Goal: Communication & Community: Connect with others

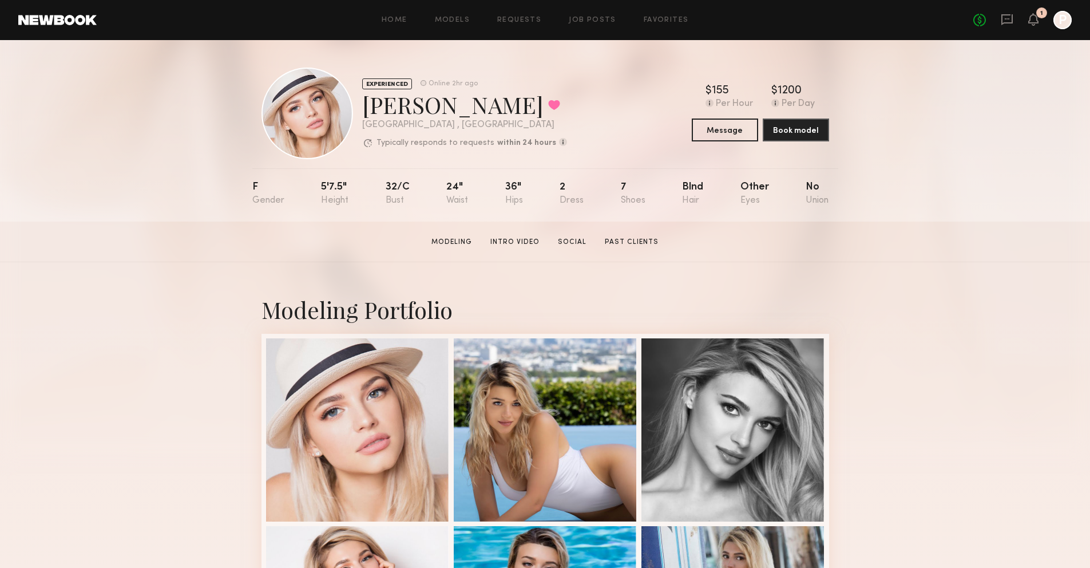
click at [1040, 21] on div "No fees up to $5,000 1 P" at bounding box center [1022, 20] width 98 height 18
click at [1014, 21] on div "No fees up to $5,000 1 P" at bounding box center [1022, 20] width 98 height 18
click at [1007, 23] on icon at bounding box center [1007, 19] width 13 height 13
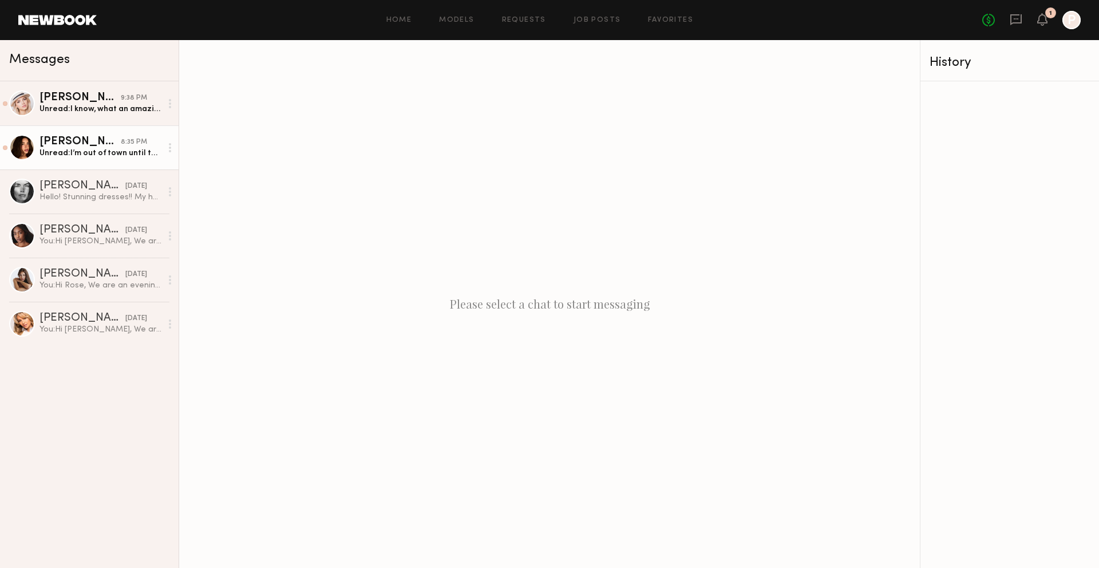
click at [73, 161] on link "Jessica N. 8:35 PM Unread: I’m out of town until the 23rd but I’m available on …" at bounding box center [89, 147] width 179 height 44
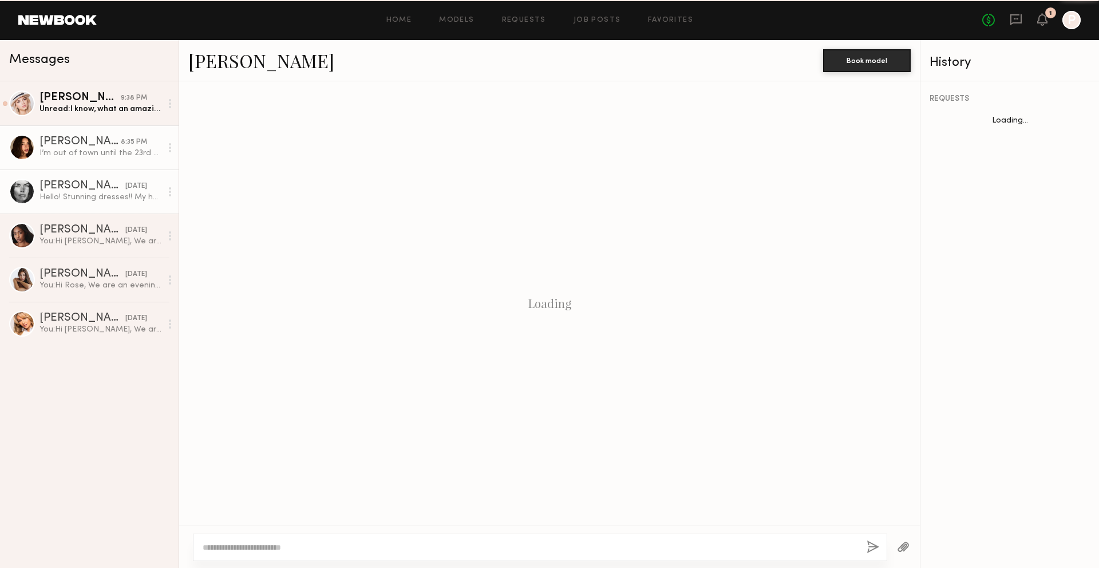
scroll to position [348, 0]
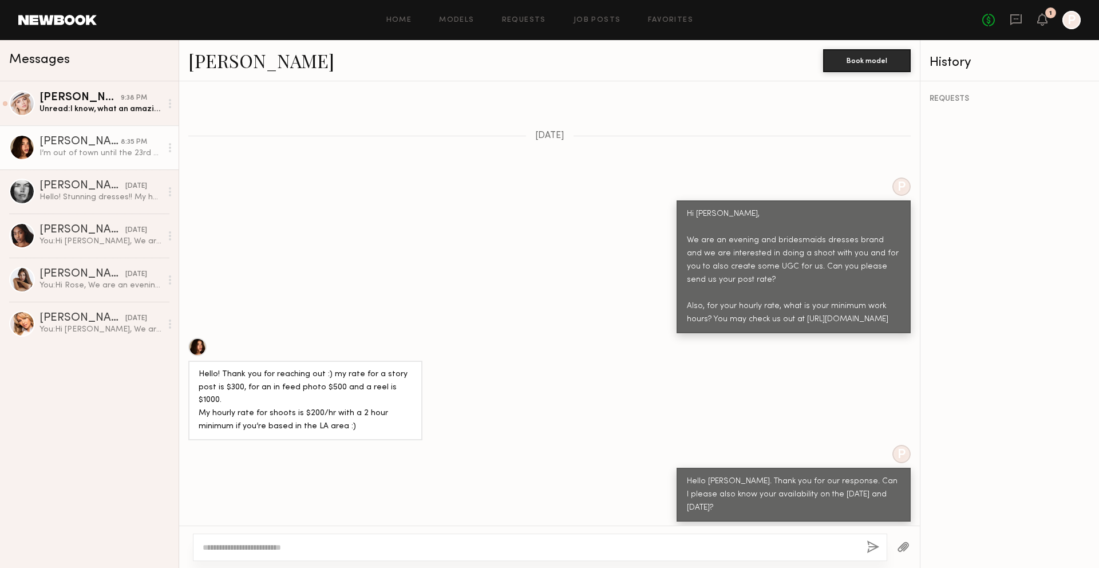
click at [453, 546] on textarea at bounding box center [530, 546] width 655 height 11
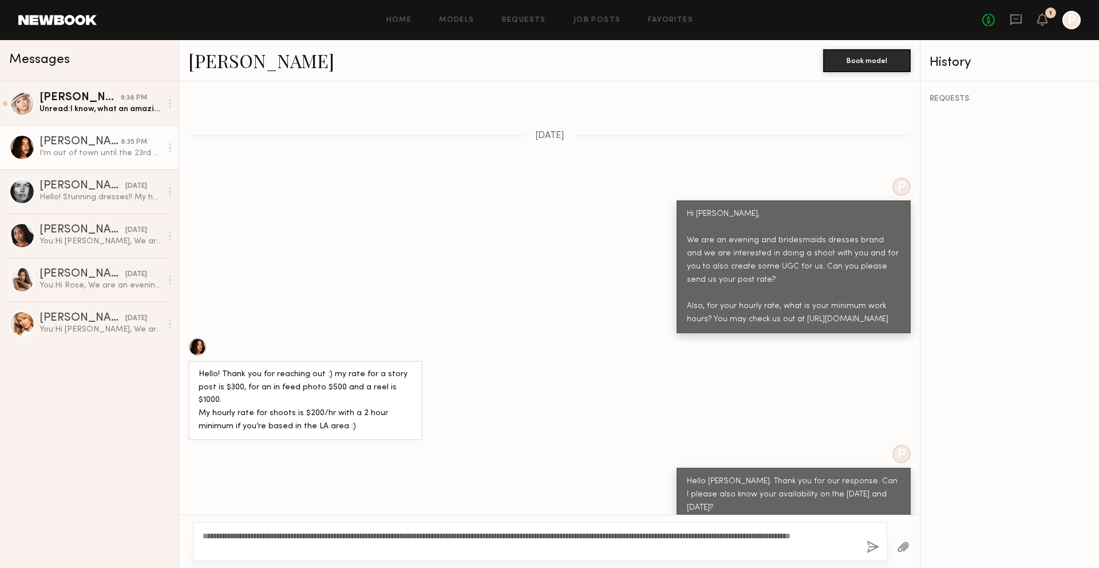
drag, startPoint x: 703, startPoint y: 535, endPoint x: 611, endPoint y: 531, distance: 91.6
click at [611, 531] on textarea "**********" at bounding box center [530, 541] width 655 height 23
click at [585, 549] on textarea "**********" at bounding box center [530, 541] width 655 height 23
drag, startPoint x: 822, startPoint y: 535, endPoint x: 733, endPoint y: 534, distance: 88.7
click at [733, 534] on textarea "**********" at bounding box center [530, 541] width 655 height 23
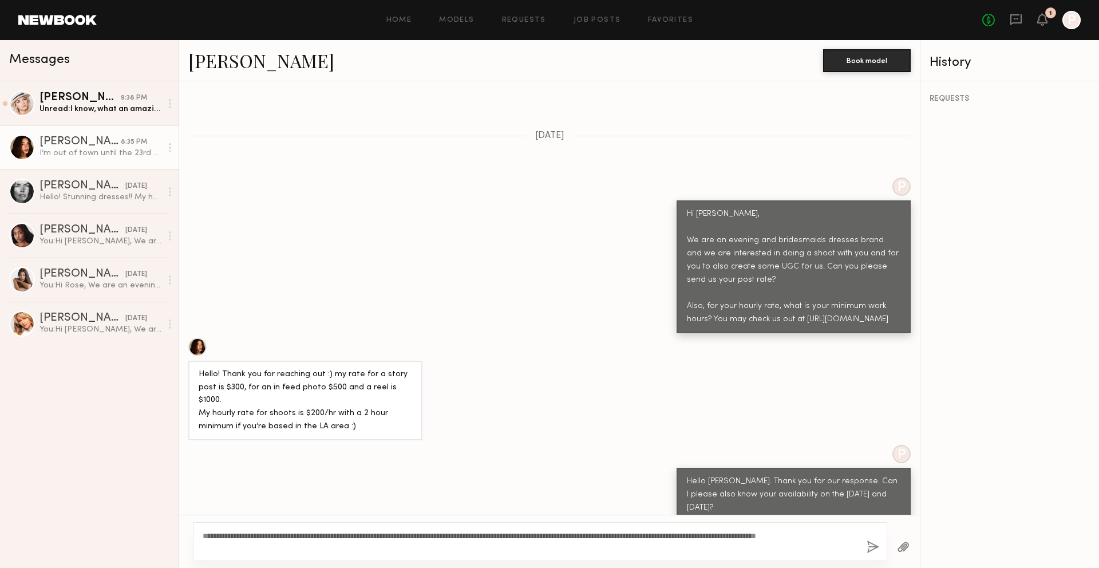
drag, startPoint x: 829, startPoint y: 533, endPoint x: 802, endPoint y: 532, distance: 26.9
click at [802, 532] on textarea "**********" at bounding box center [530, 541] width 655 height 23
click at [766, 533] on textarea "**********" at bounding box center [530, 541] width 655 height 23
click at [779, 533] on textarea "**********" at bounding box center [530, 541] width 655 height 23
click at [354, 543] on textarea "**********" at bounding box center [530, 541] width 655 height 23
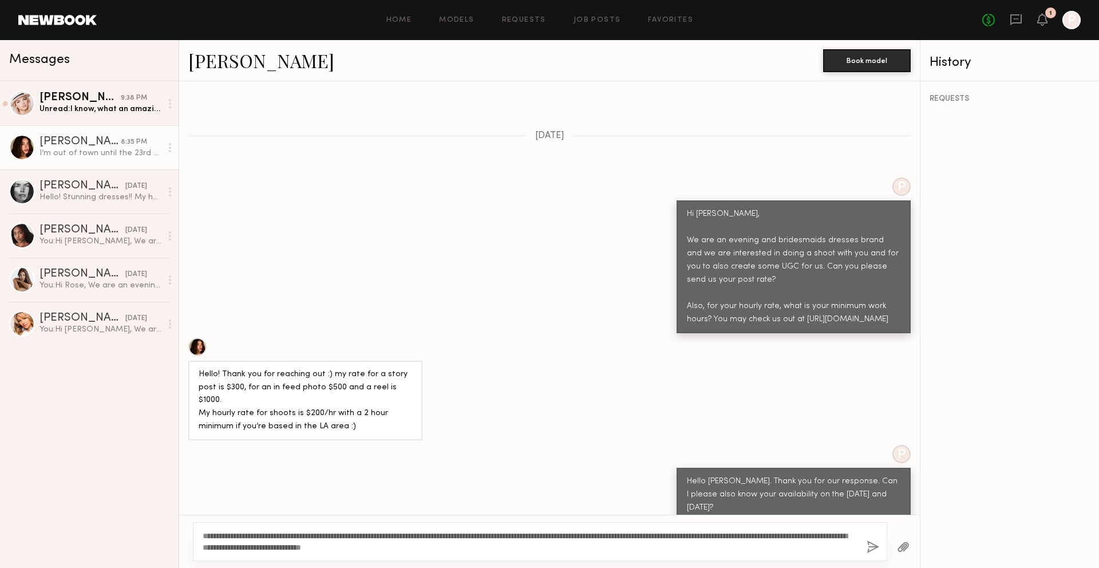
type textarea "**********"
click at [874, 544] on button "button" at bounding box center [872, 547] width 13 height 14
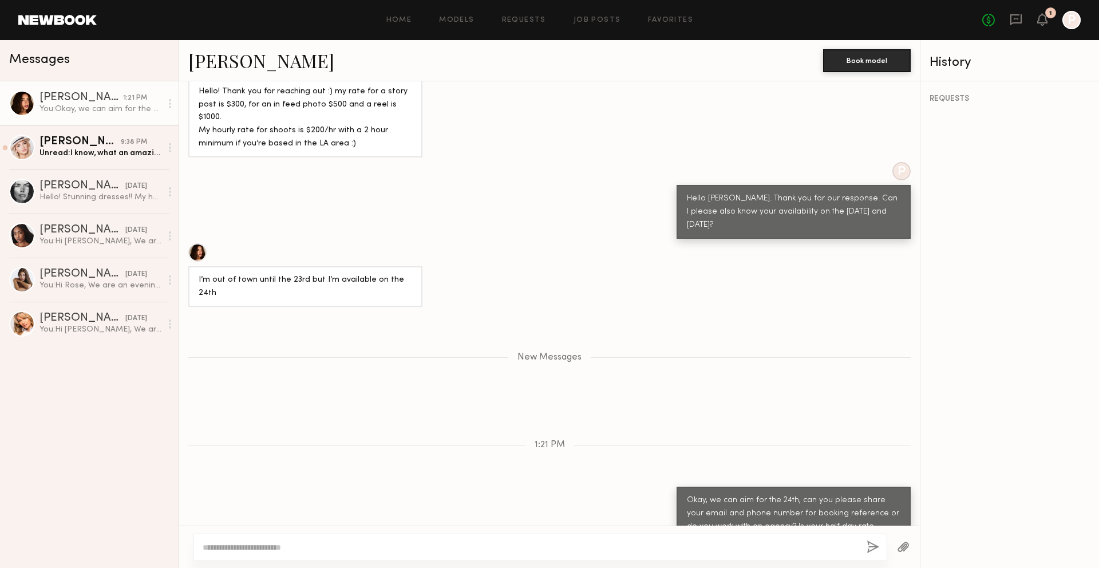
scroll to position [703, 0]
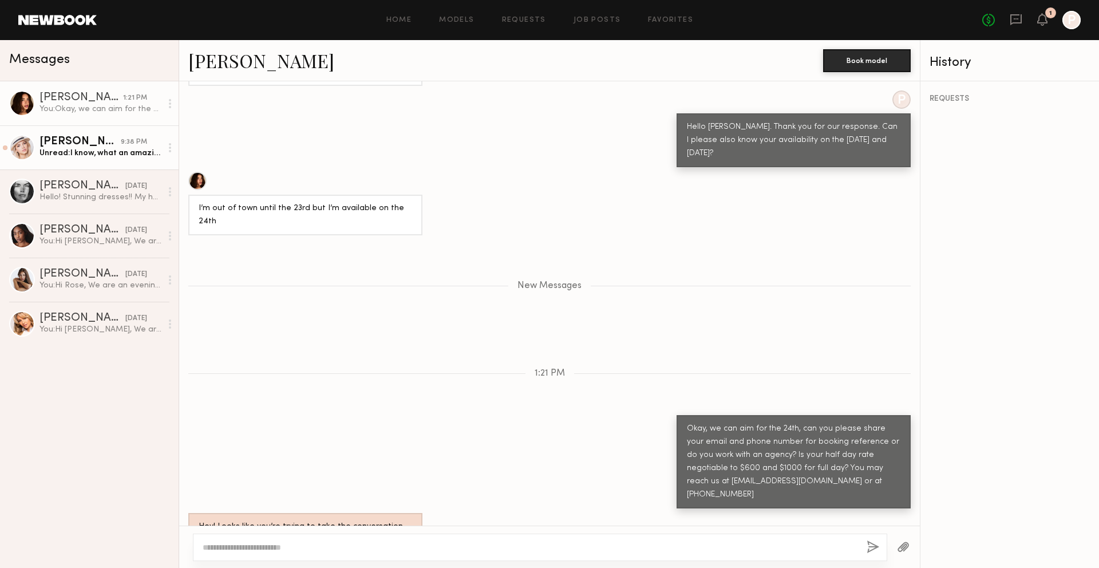
click at [93, 157] on div "Unread: I know, what an amazing coincidence! And thank you so much! Sure, my em…" at bounding box center [100, 153] width 122 height 11
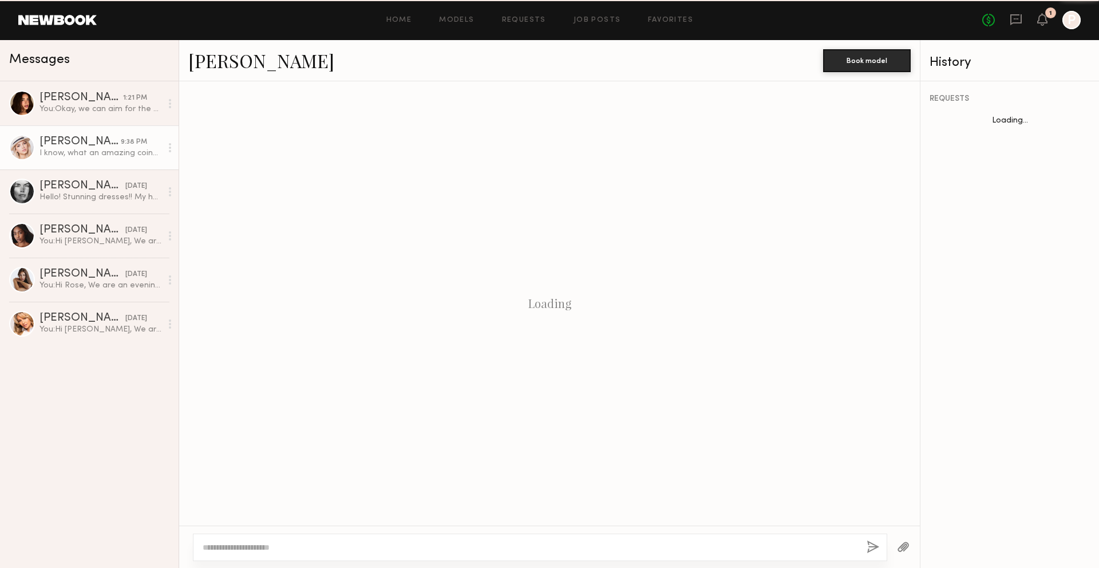
scroll to position [709, 0]
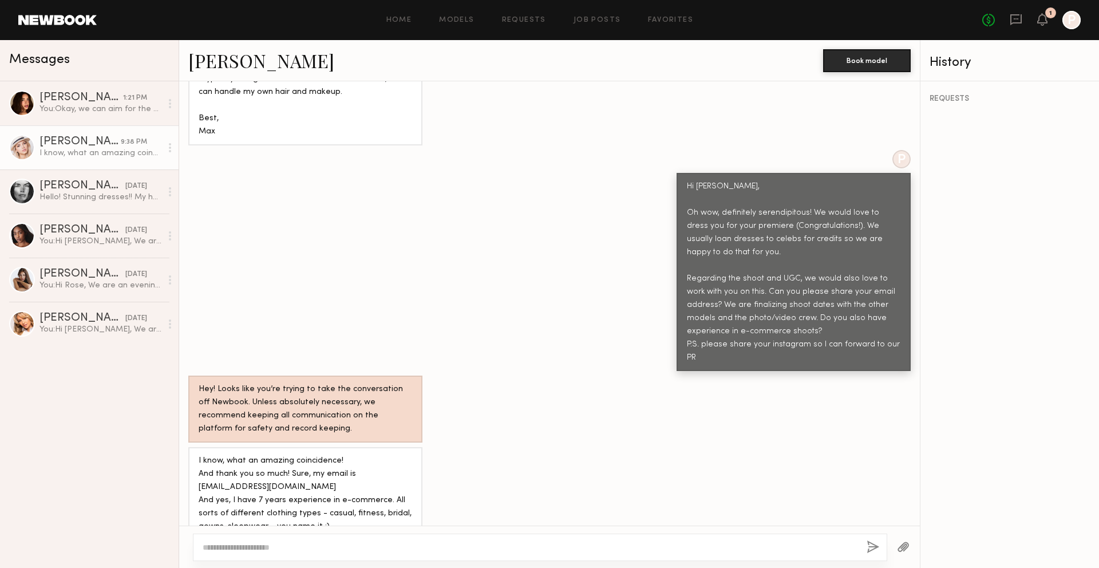
click at [327, 542] on textarea at bounding box center [530, 546] width 655 height 11
click at [201, 62] on link "[PERSON_NAME]" at bounding box center [261, 60] width 146 height 25
click at [412, 538] on div at bounding box center [540, 546] width 694 height 27
click at [410, 546] on textarea at bounding box center [530, 546] width 655 height 11
drag, startPoint x: 620, startPoint y: 544, endPoint x: 498, endPoint y: 542, distance: 121.9
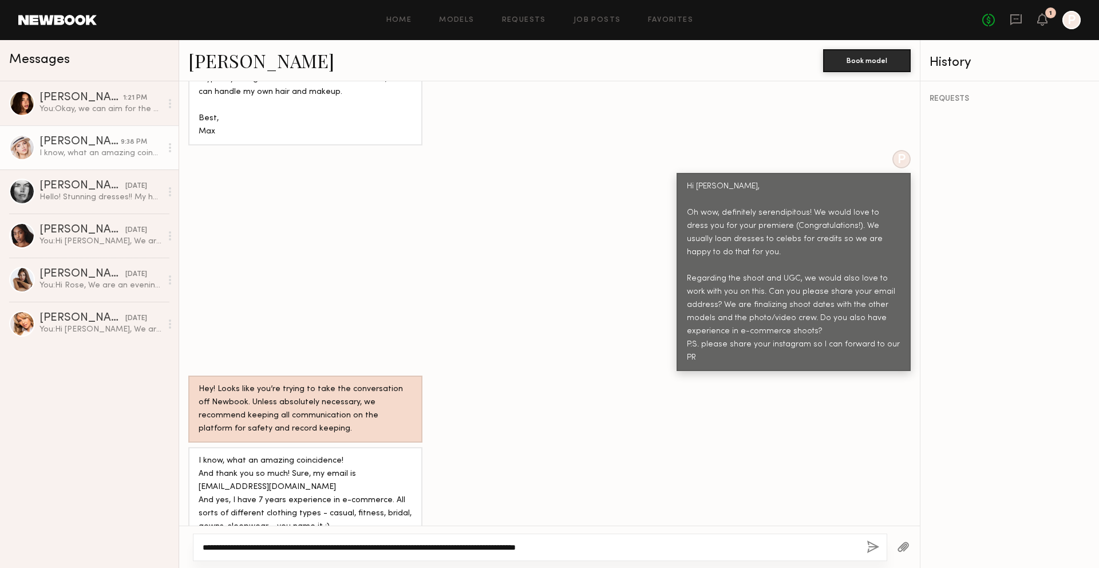
click at [498, 542] on textarea "**********" at bounding box center [530, 546] width 655 height 11
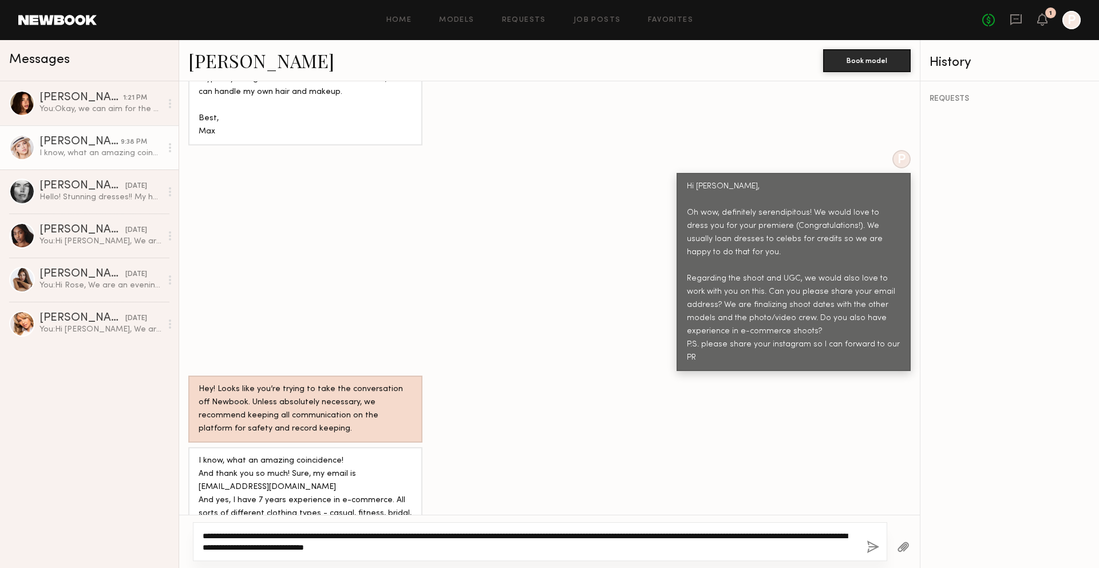
type textarea "**********"
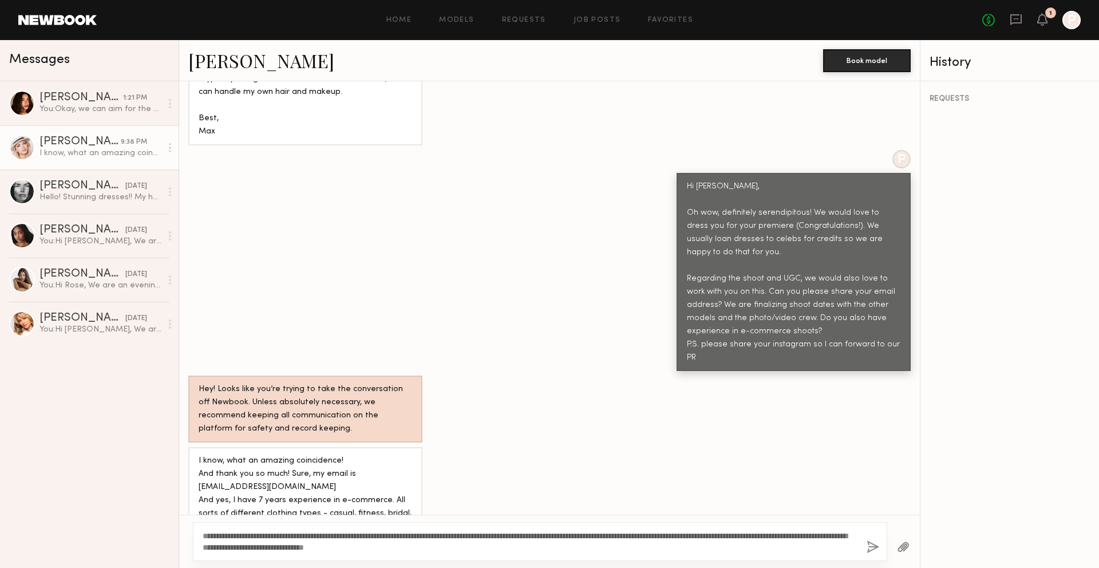
click at [879, 542] on div "**********" at bounding box center [540, 541] width 694 height 39
click at [221, 56] on link "[PERSON_NAME]" at bounding box center [261, 60] width 146 height 25
click at [75, 276] on div "[PERSON_NAME]" at bounding box center [82, 273] width 86 height 11
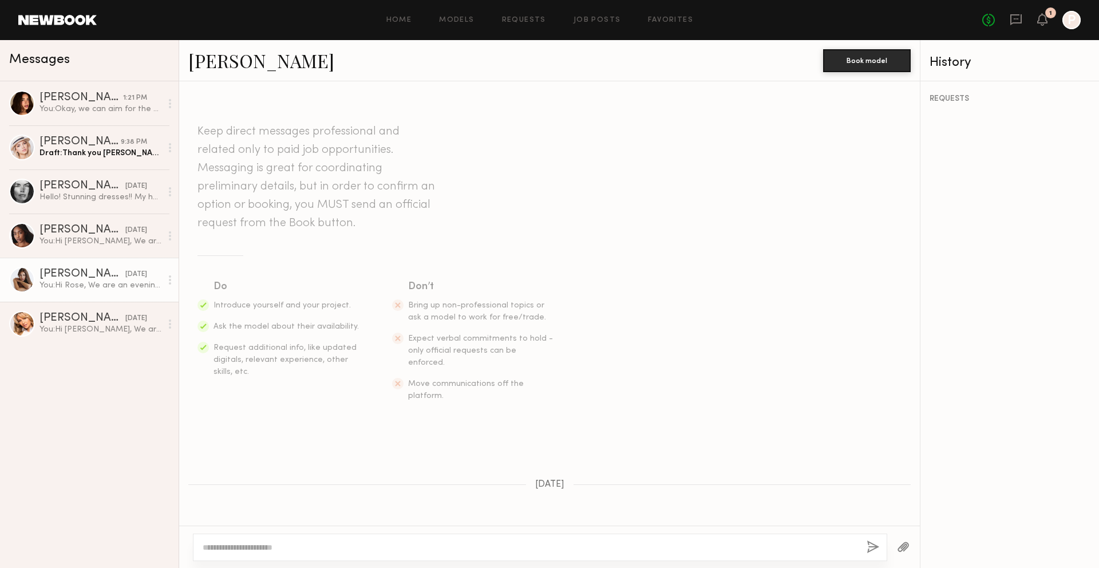
click at [207, 64] on link "[PERSON_NAME]" at bounding box center [261, 60] width 146 height 25
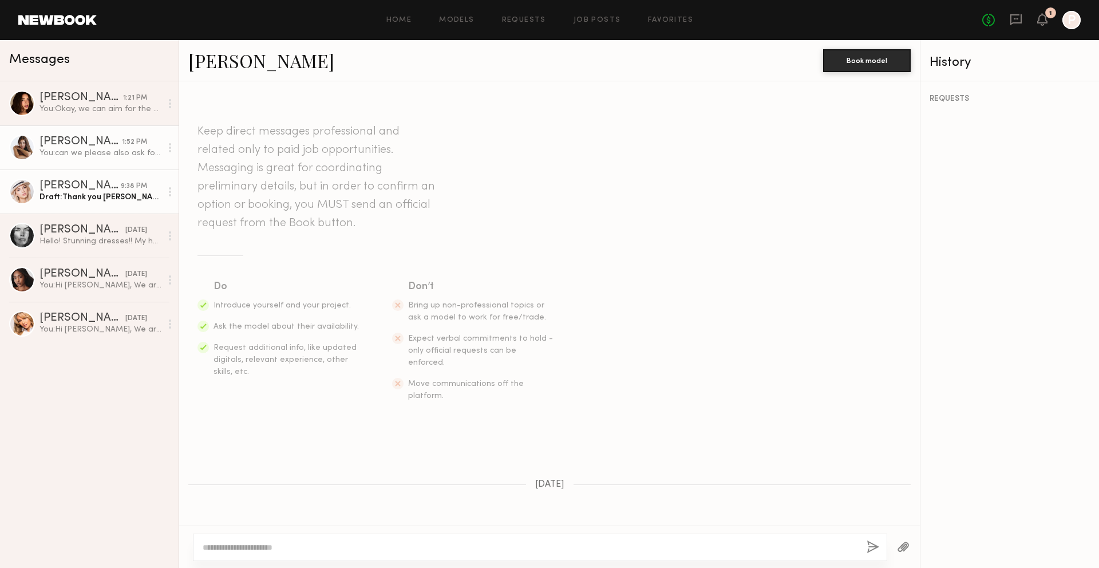
click at [65, 188] on div "[PERSON_NAME]" at bounding box center [79, 185] width 81 height 11
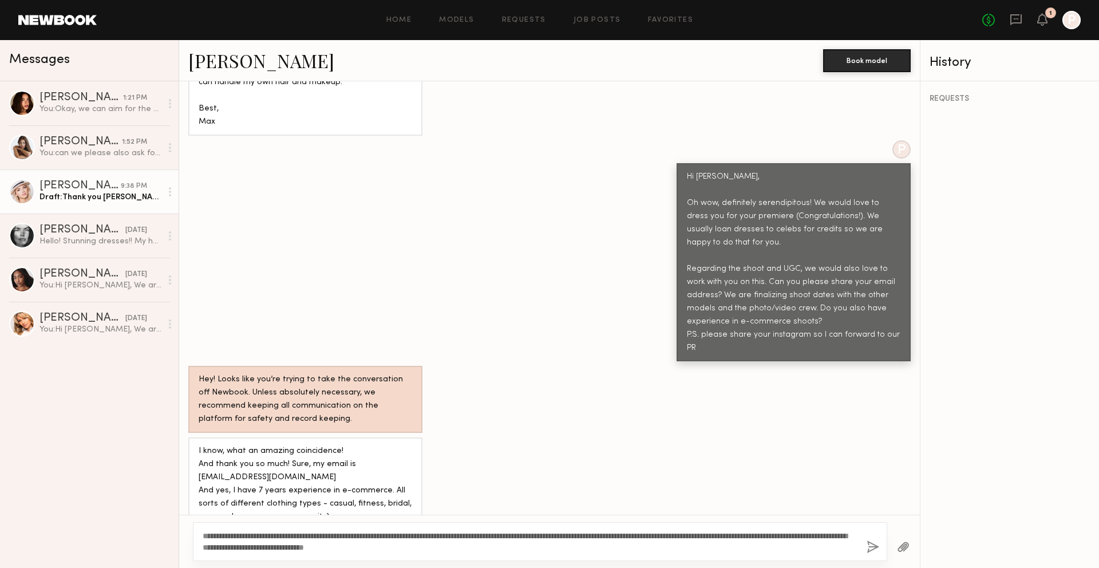
scroll to position [720, 0]
drag, startPoint x: 508, startPoint y: 546, endPoint x: 822, endPoint y: 536, distance: 314.3
click at [822, 536] on textarea "**********" at bounding box center [530, 541] width 655 height 23
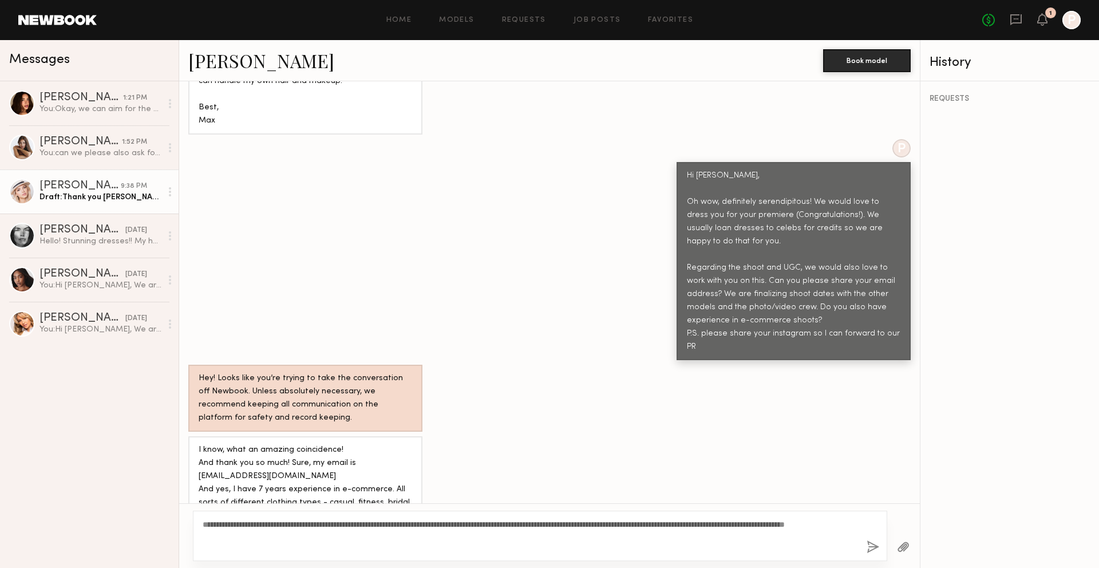
type textarea "**********"
drag, startPoint x: 279, startPoint y: 448, endPoint x: 188, endPoint y: 451, distance: 91.0
click at [188, 451] on div "I know, what an amazing coincidence! And thank you so much! Sure, my email is m…" at bounding box center [305, 482] width 234 height 93
copy div "max@maxreeves.net"
click at [865, 543] on div "**********" at bounding box center [540, 535] width 694 height 50
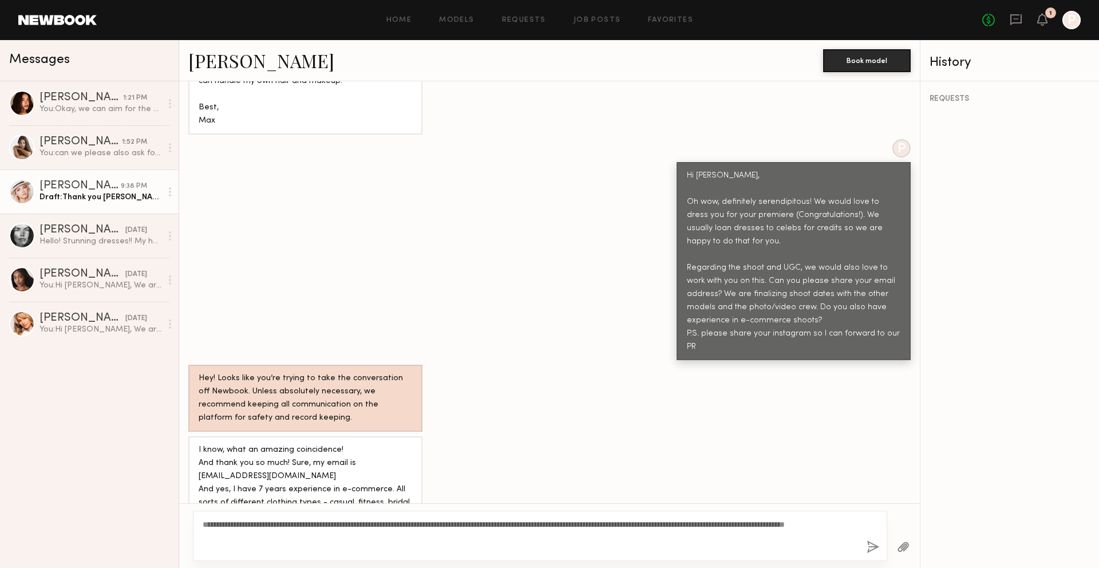
click at [220, 60] on link "[PERSON_NAME]" at bounding box center [261, 60] width 146 height 25
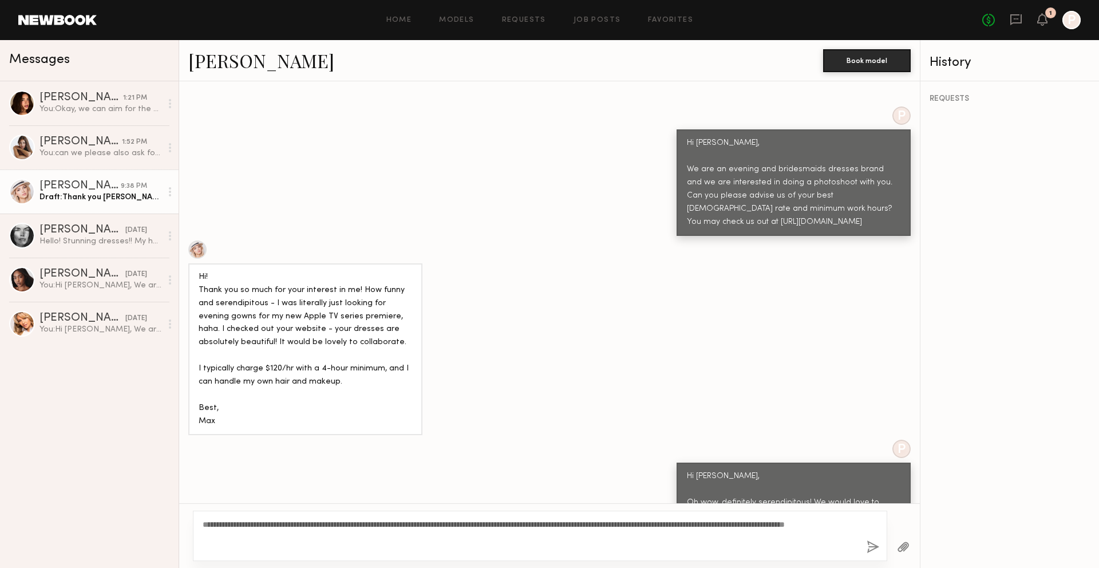
scroll to position [426, 0]
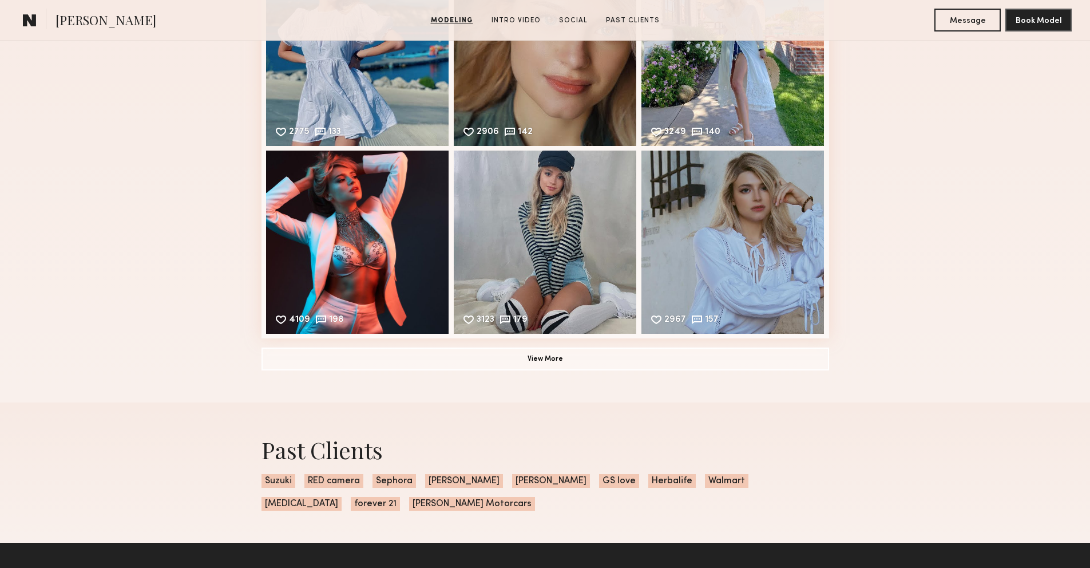
scroll to position [1703, 0]
click at [541, 355] on button "View More" at bounding box center [545, 357] width 568 height 23
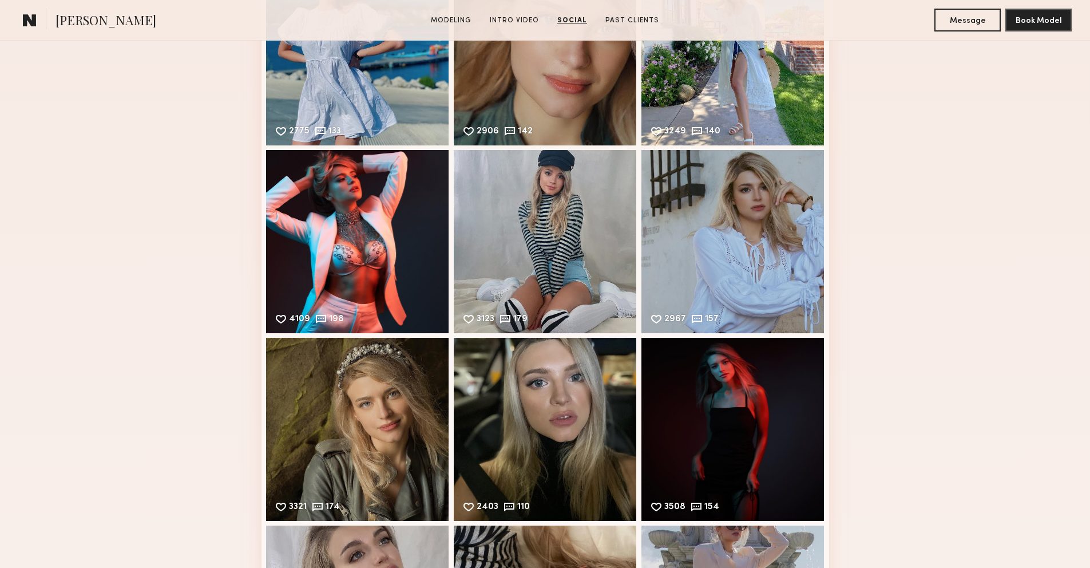
scroll to position [2039, 0]
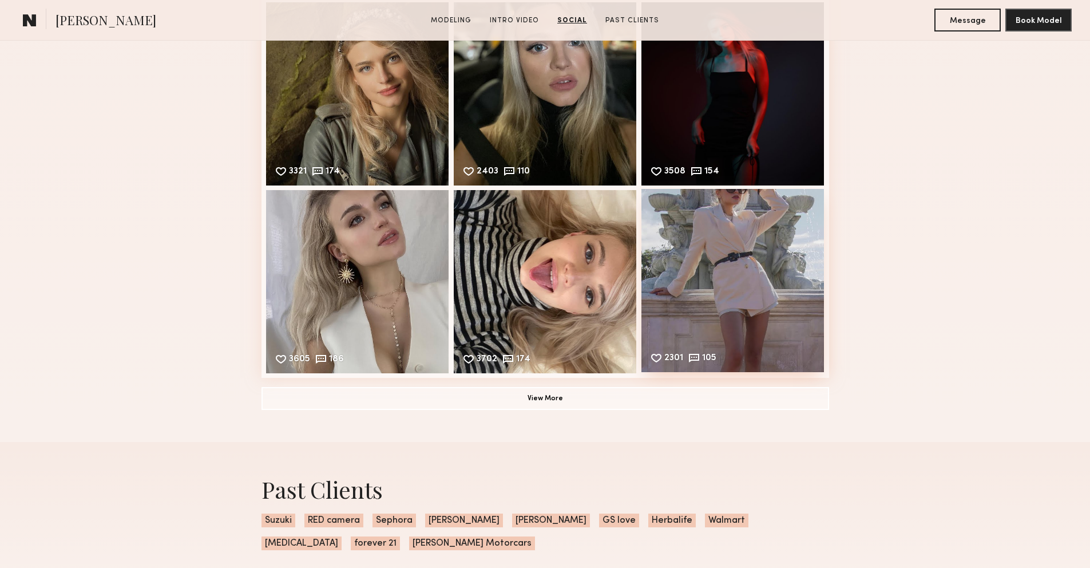
click at [671, 284] on div "2301 105 Likes & comments displayed to show model’s engagement" at bounding box center [732, 280] width 183 height 183
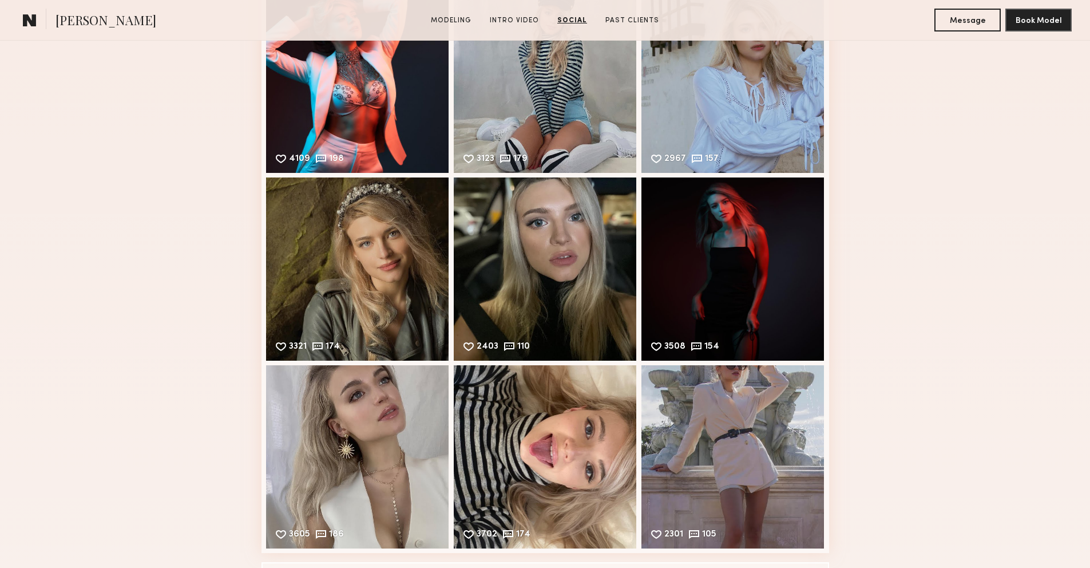
scroll to position [1877, 0]
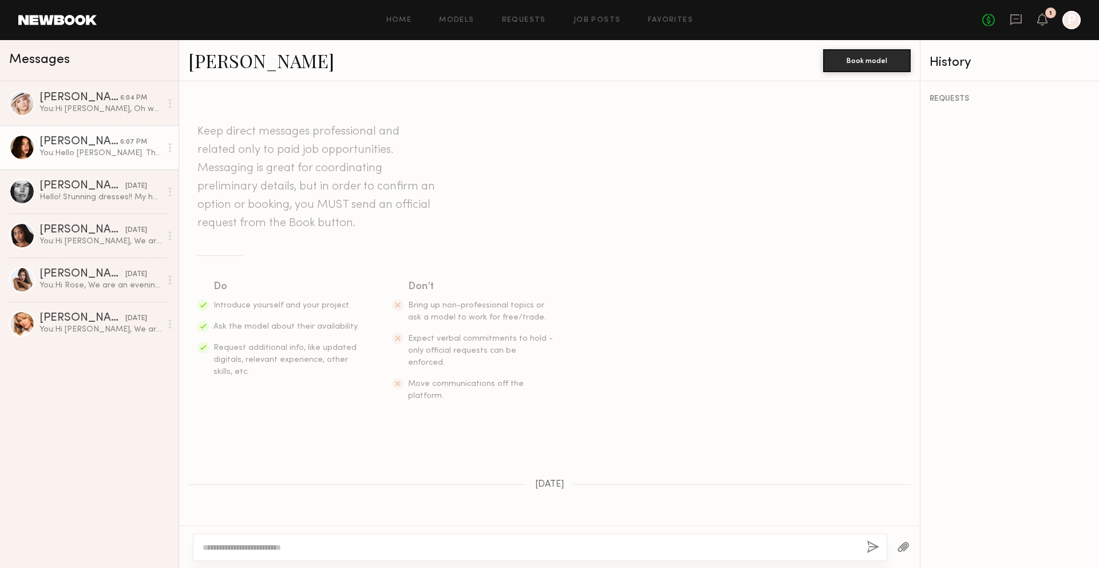
scroll to position [544, 0]
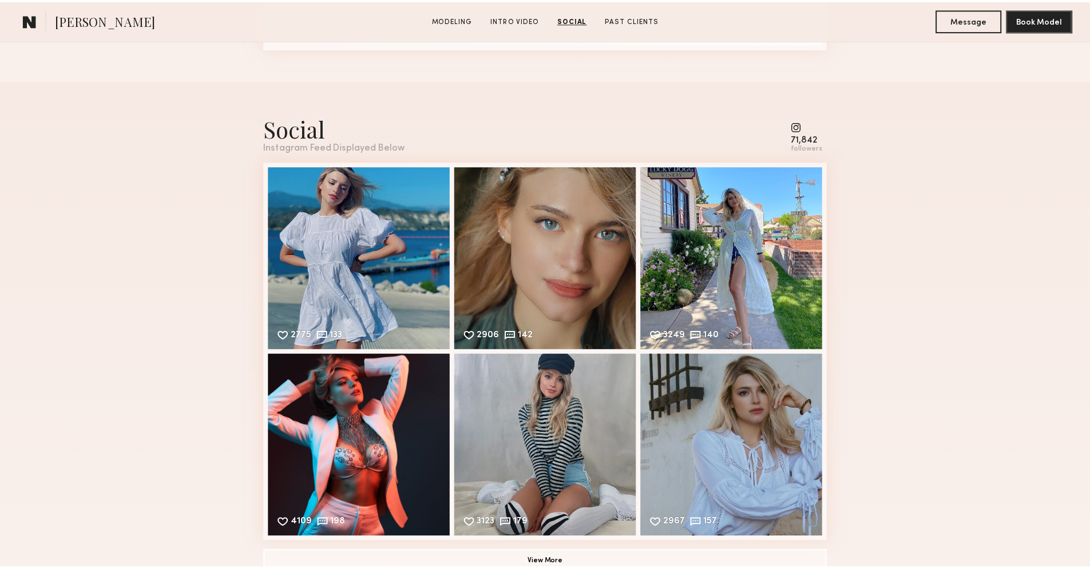
scroll to position [1079, 0]
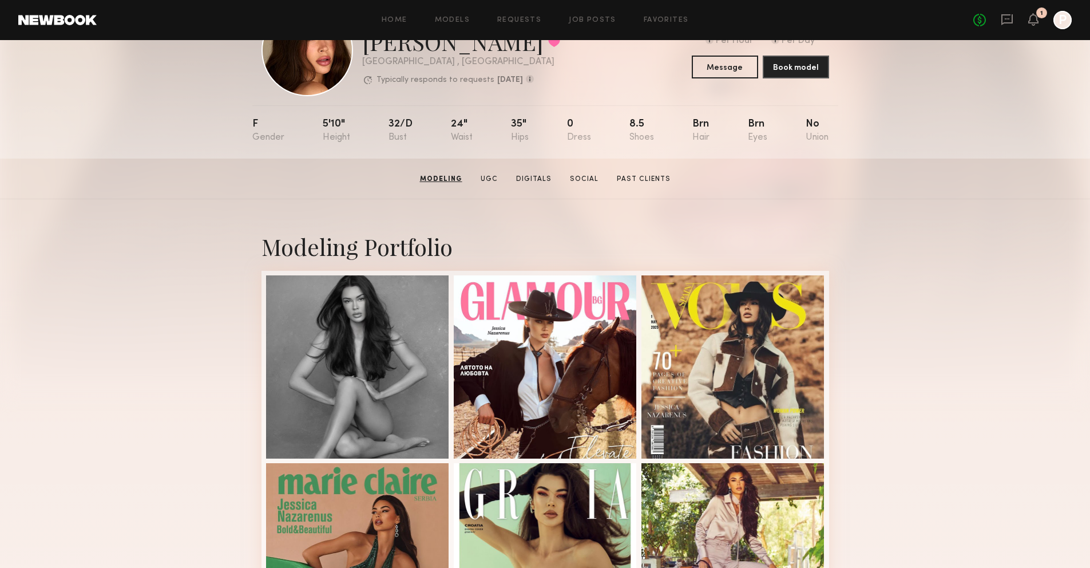
scroll to position [48, 0]
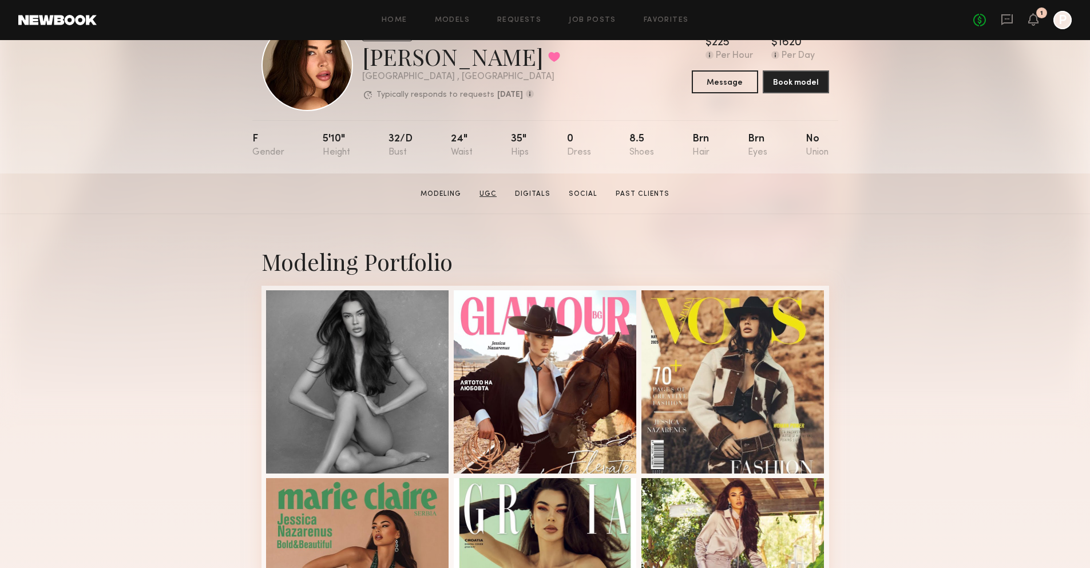
click at [492, 193] on link "UGC" at bounding box center [488, 194] width 26 height 10
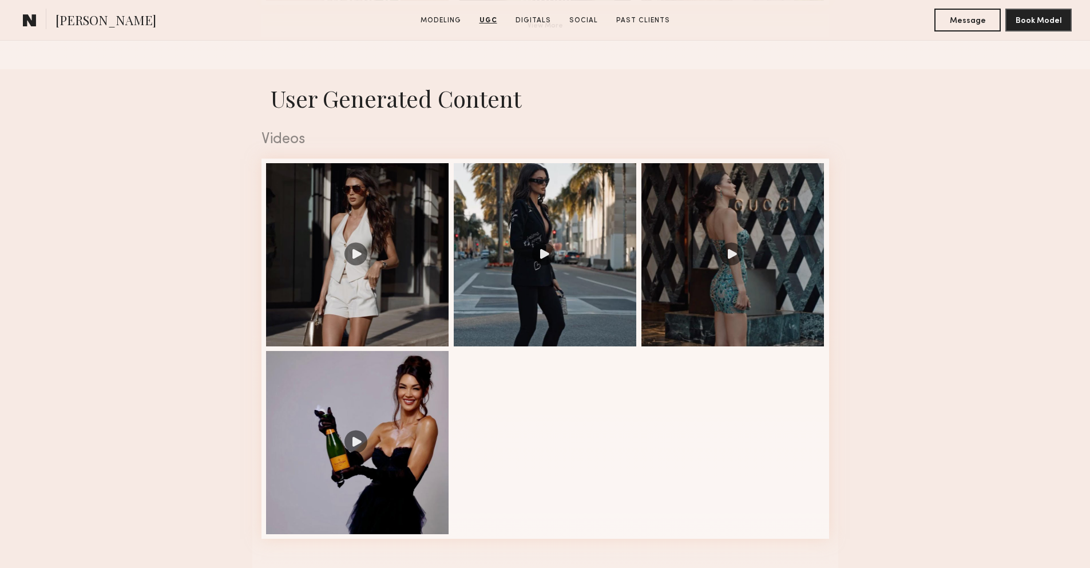
scroll to position [156, 0]
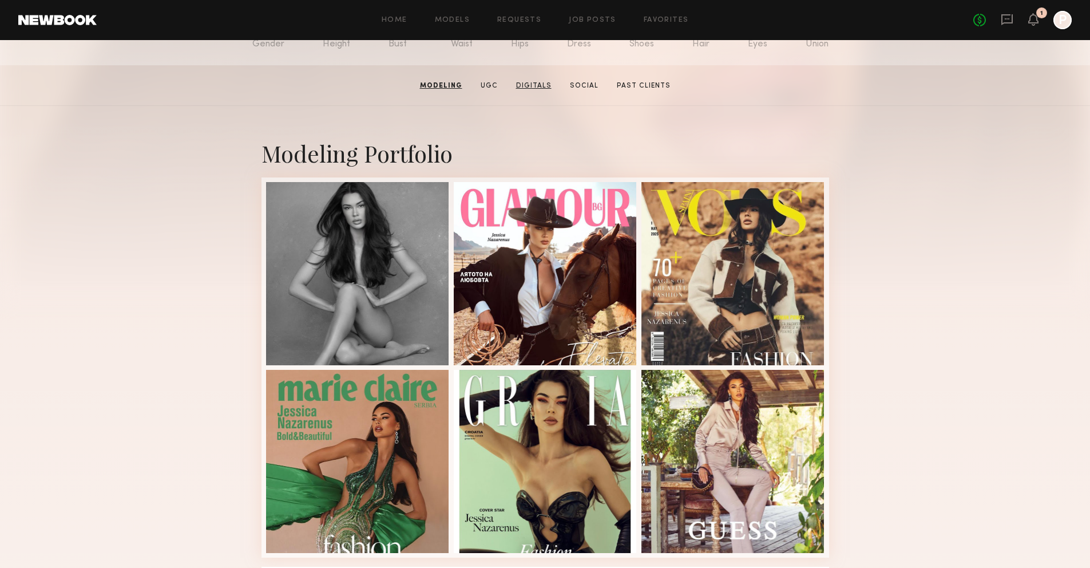
click at [546, 85] on link "Digitals" at bounding box center [534, 86] width 45 height 10
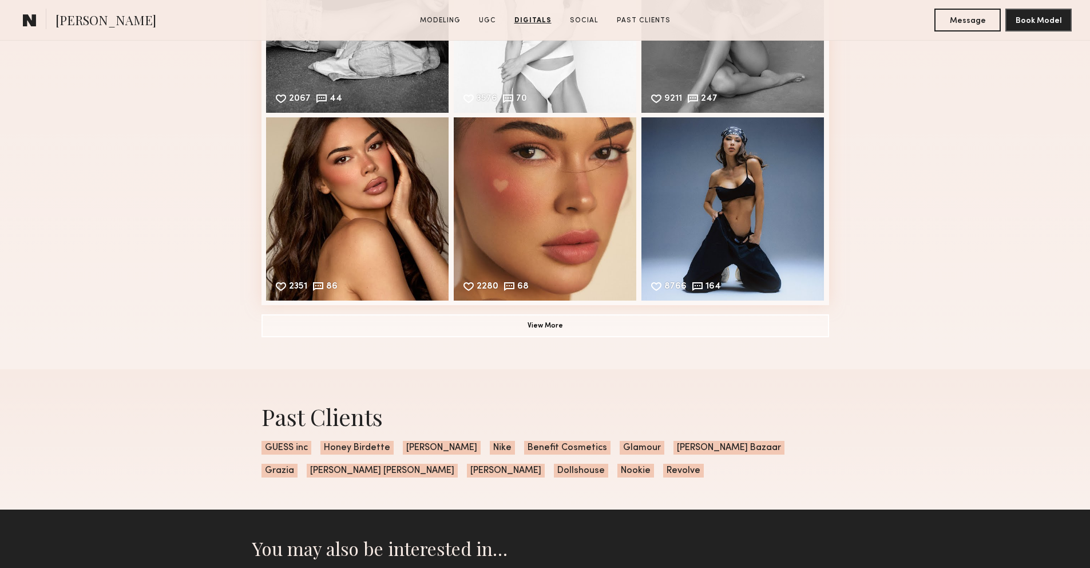
scroll to position [2548, 0]
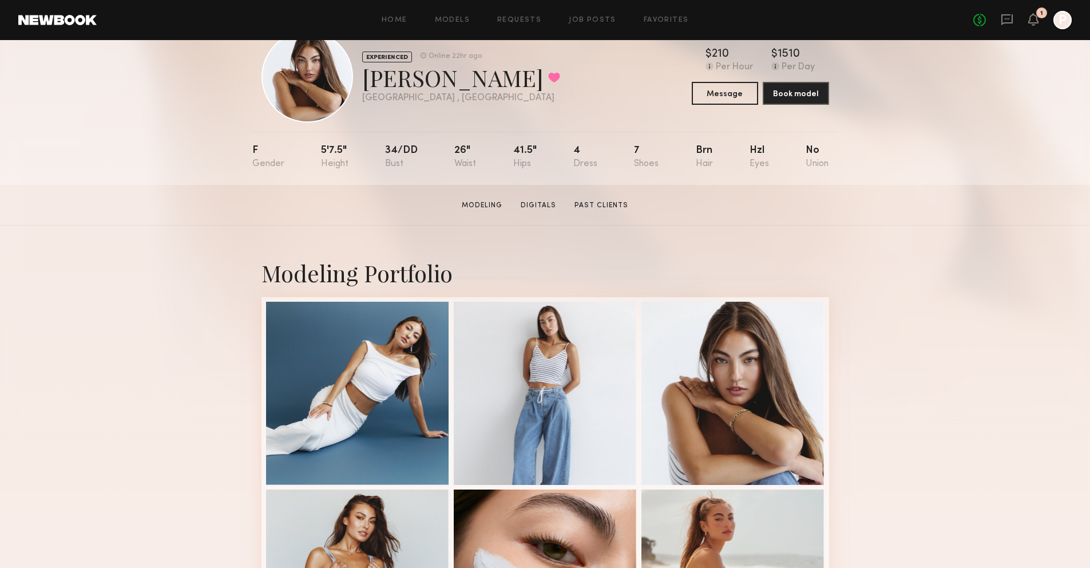
scroll to position [38, 0]
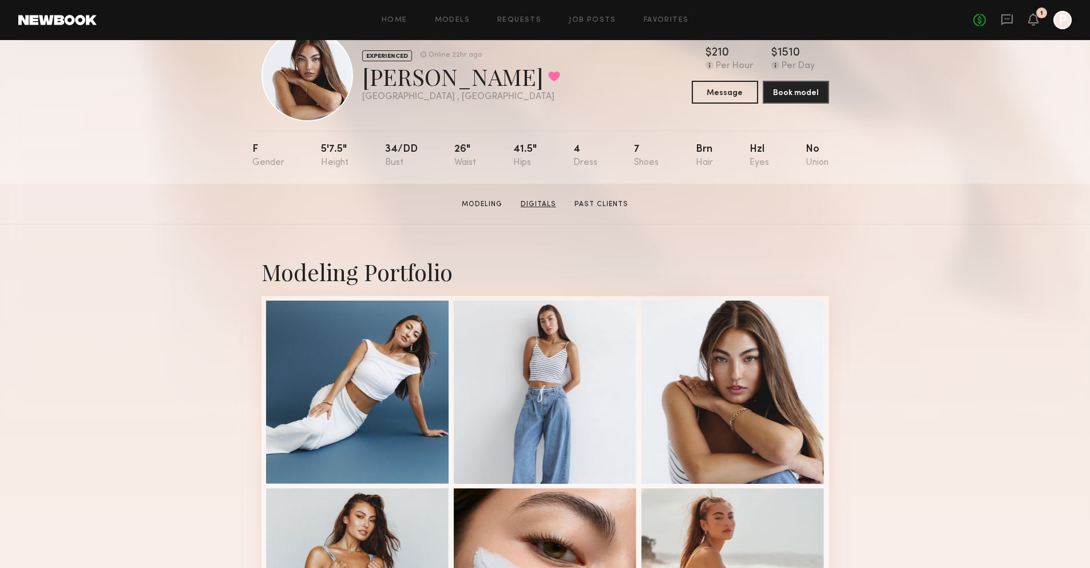
click at [541, 203] on link "Digitals" at bounding box center [538, 204] width 45 height 10
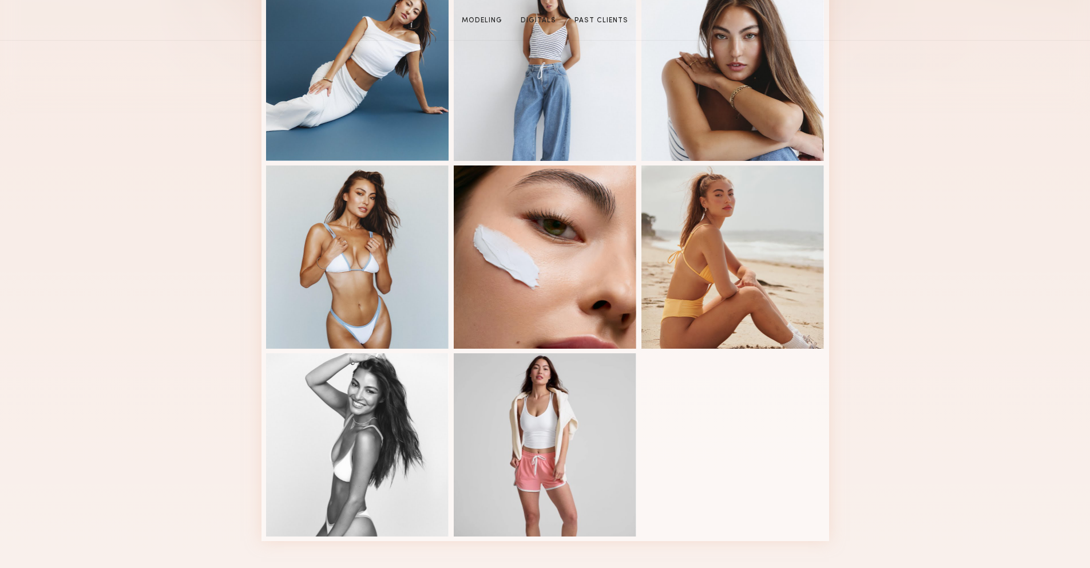
scroll to position [362, 0]
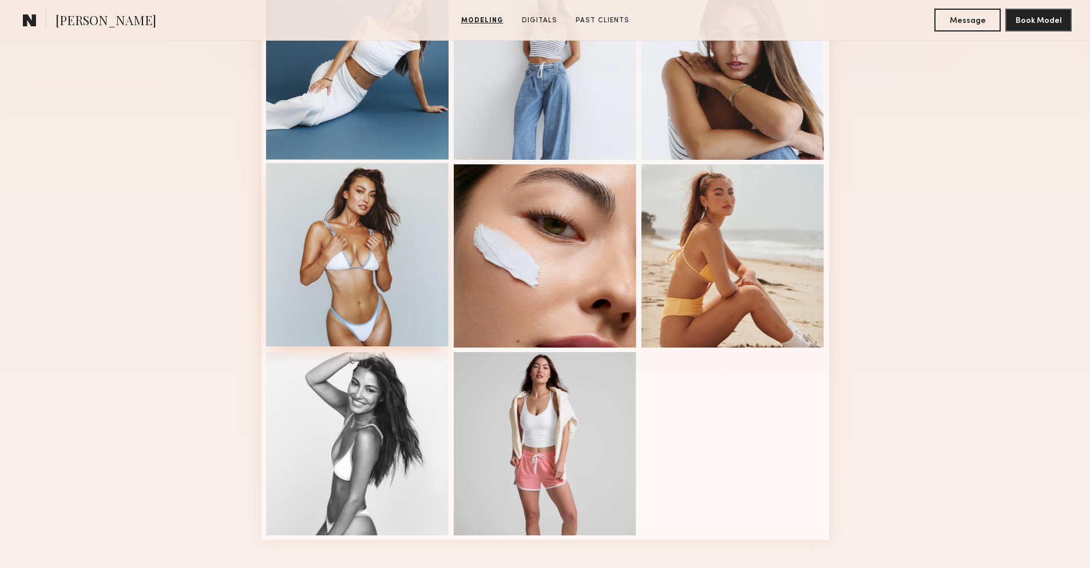
click at [352, 280] on div at bounding box center [357, 254] width 183 height 183
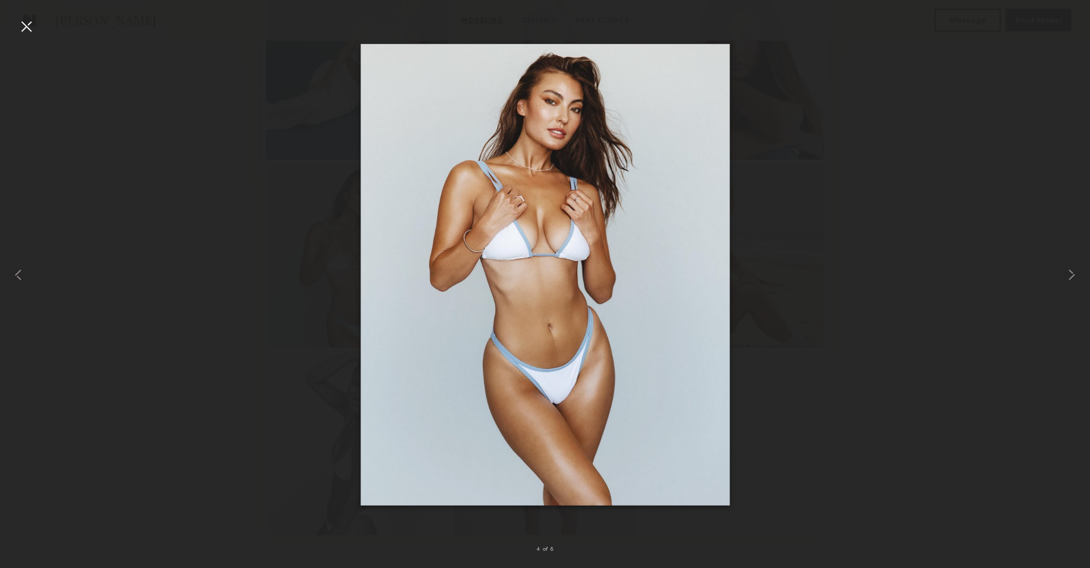
click at [30, 31] on div at bounding box center [26, 26] width 18 height 18
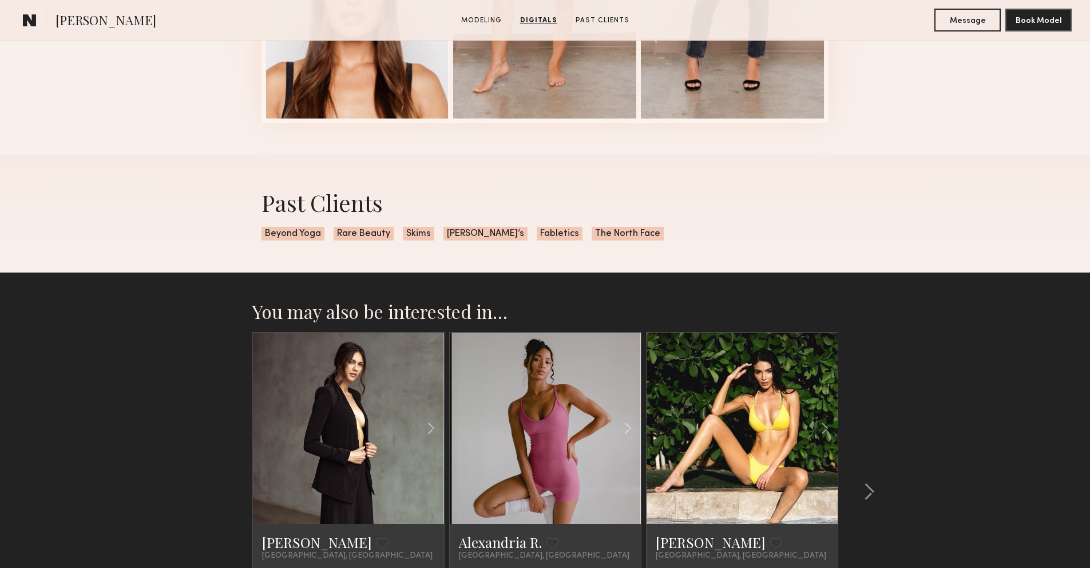
scroll to position [1429, 0]
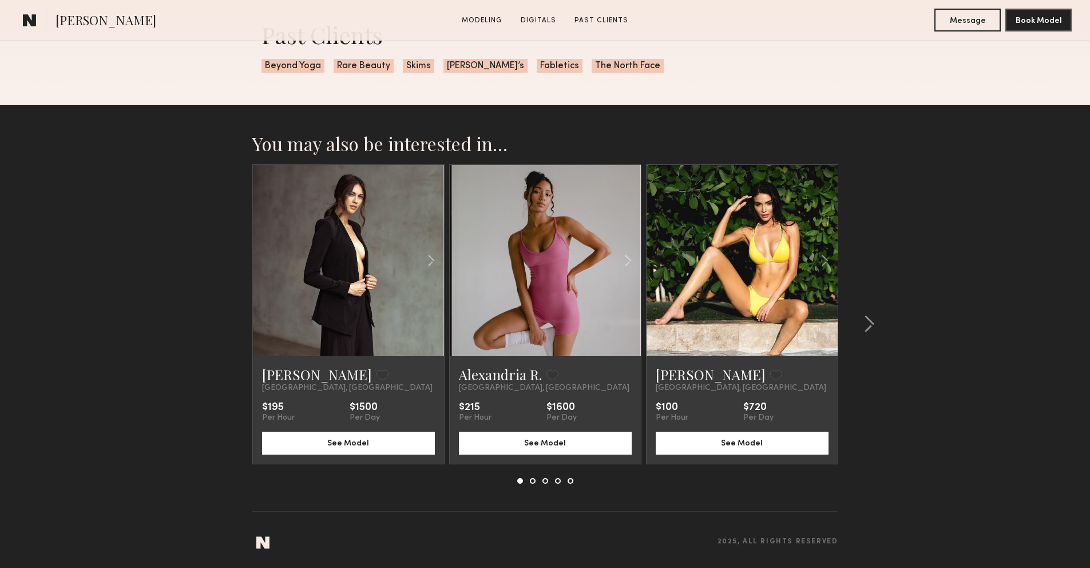
click at [528, 282] on link at bounding box center [545, 260] width 65 height 191
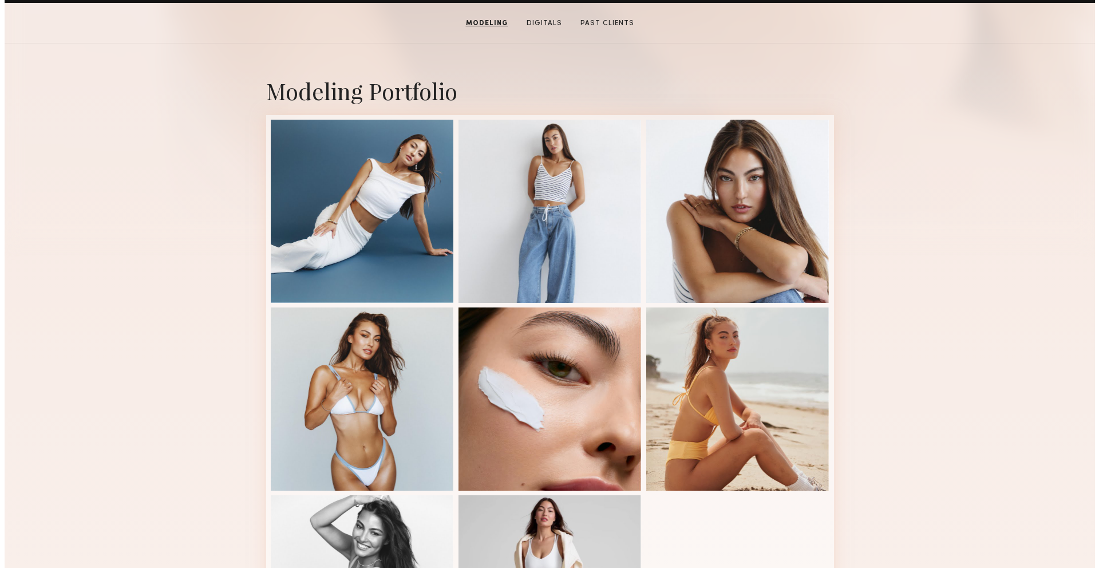
scroll to position [0, 0]
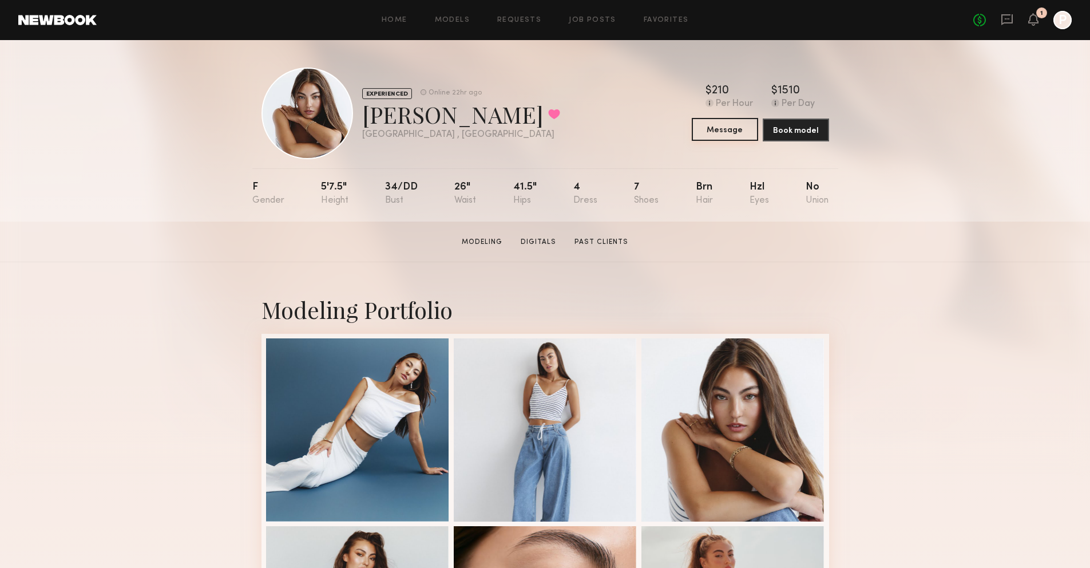
click at [723, 141] on common-button "Message" at bounding box center [725, 129] width 66 height 23
click at [723, 135] on button "Message" at bounding box center [725, 129] width 66 height 23
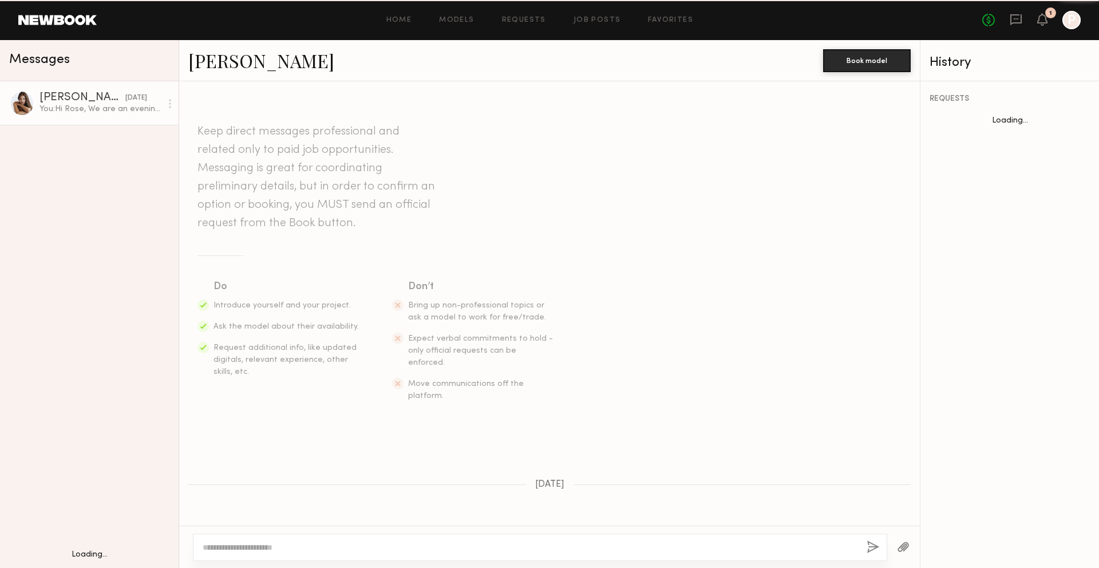
scroll to position [115, 0]
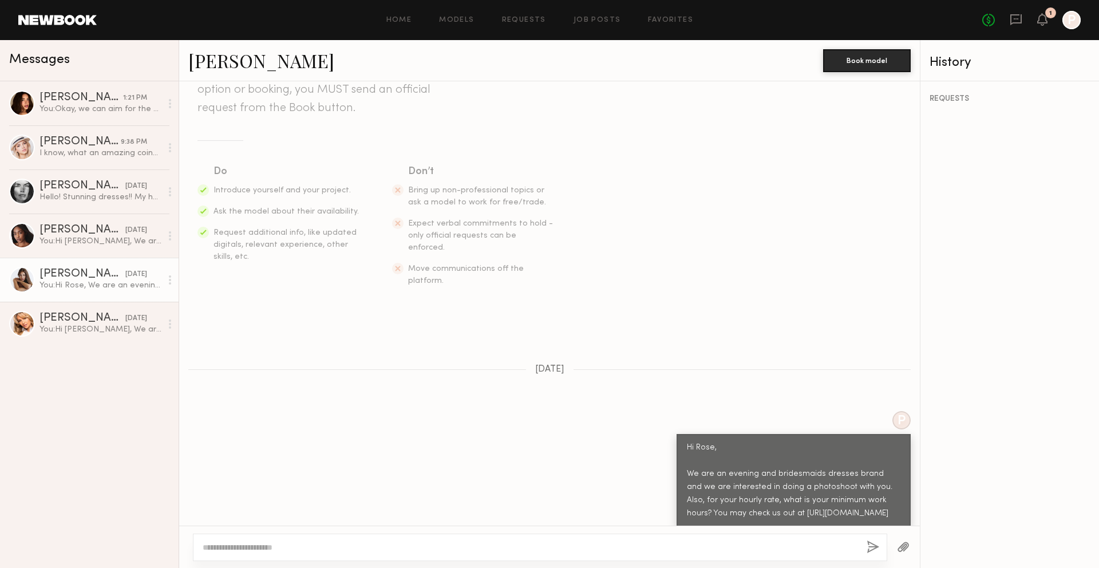
click at [630, 531] on div at bounding box center [549, 546] width 740 height 42
click at [612, 544] on textarea at bounding box center [530, 546] width 655 height 11
type textarea "**********"
click at [867, 546] on button "button" at bounding box center [872, 547] width 13 height 14
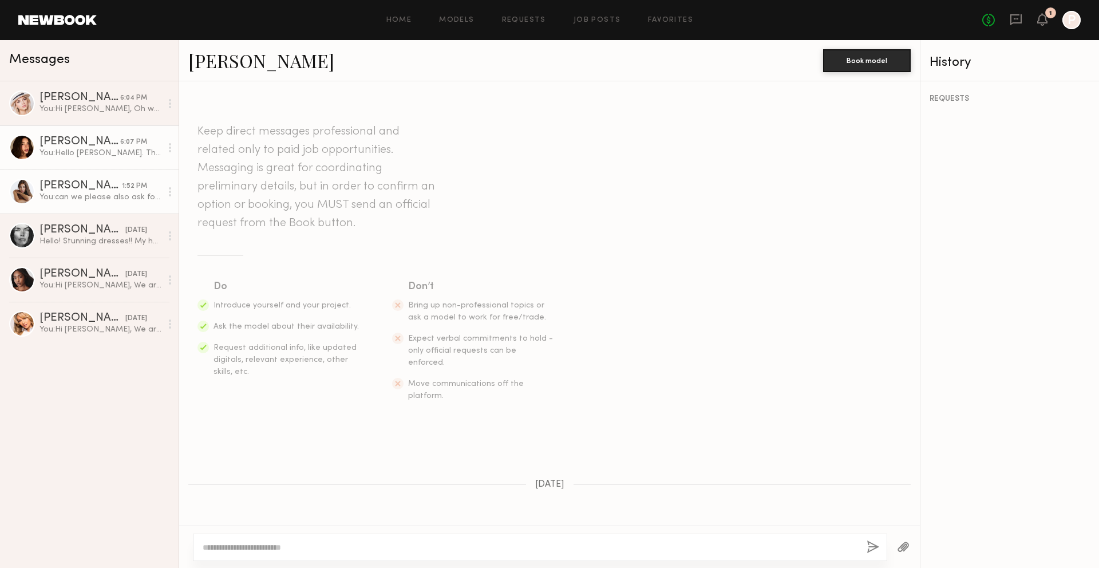
scroll to position [544, 0]
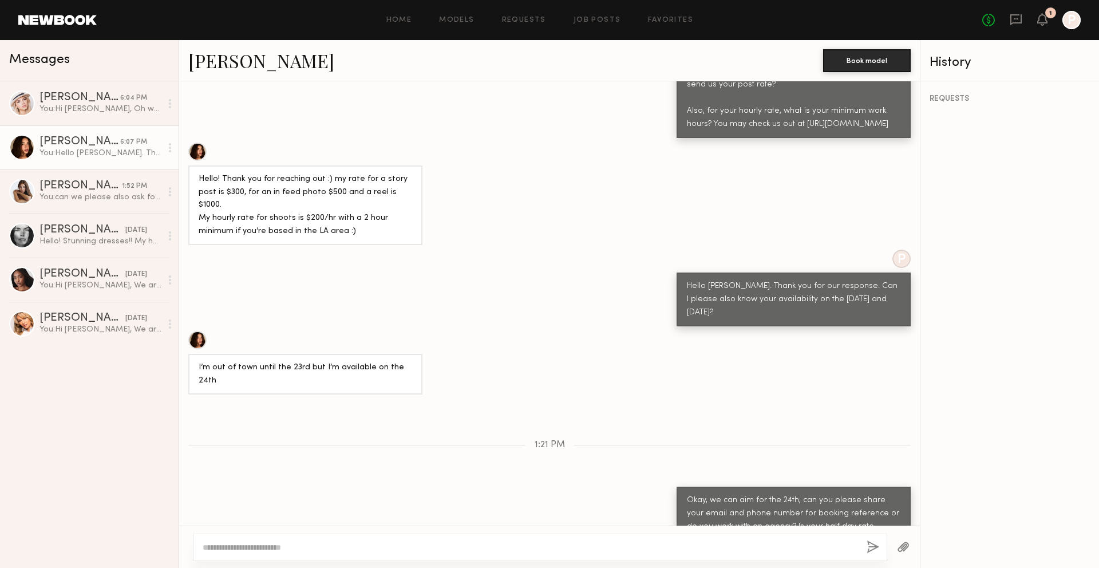
click at [56, 144] on div "[PERSON_NAME]" at bounding box center [79, 141] width 81 height 11
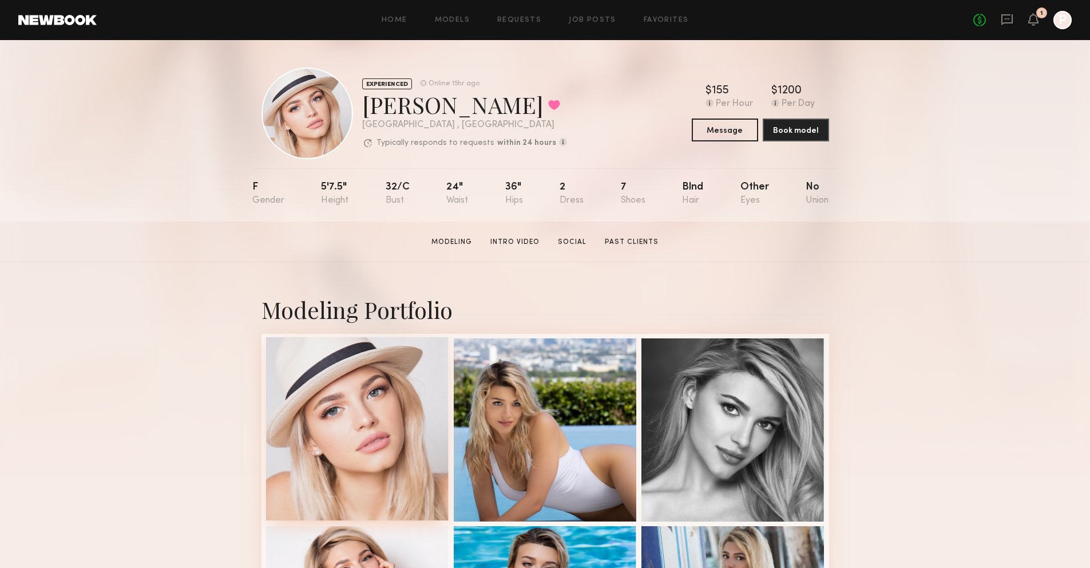
click at [309, 416] on div at bounding box center [357, 428] width 183 height 183
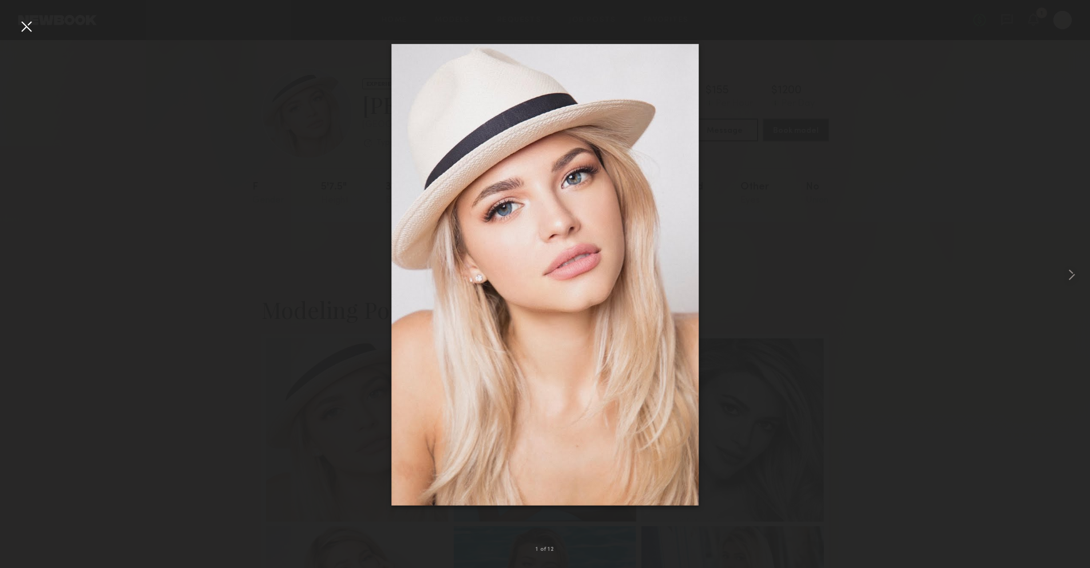
click at [31, 27] on div at bounding box center [26, 26] width 18 height 18
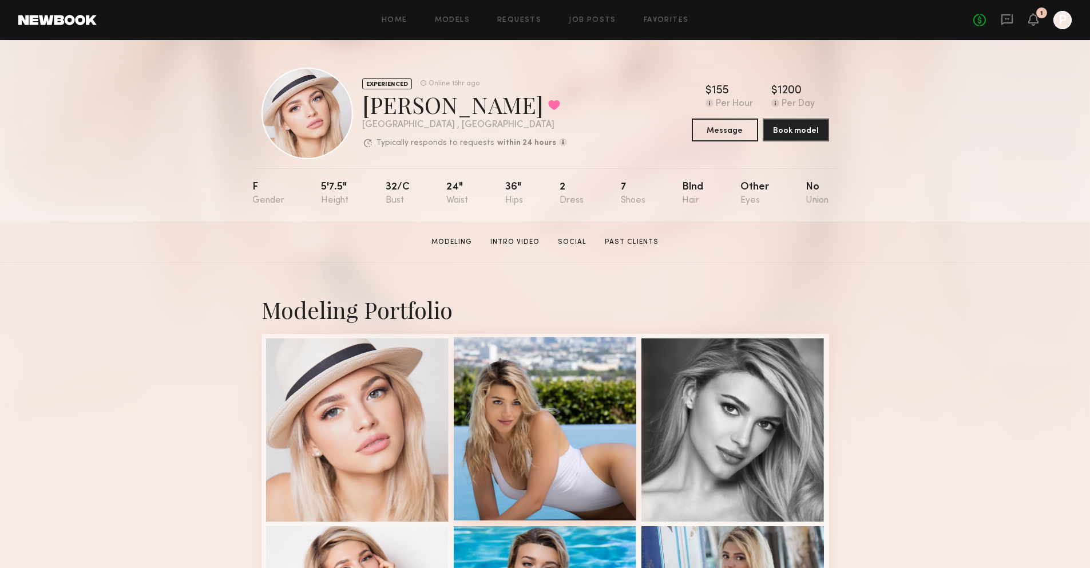
click at [504, 449] on div at bounding box center [545, 428] width 183 height 183
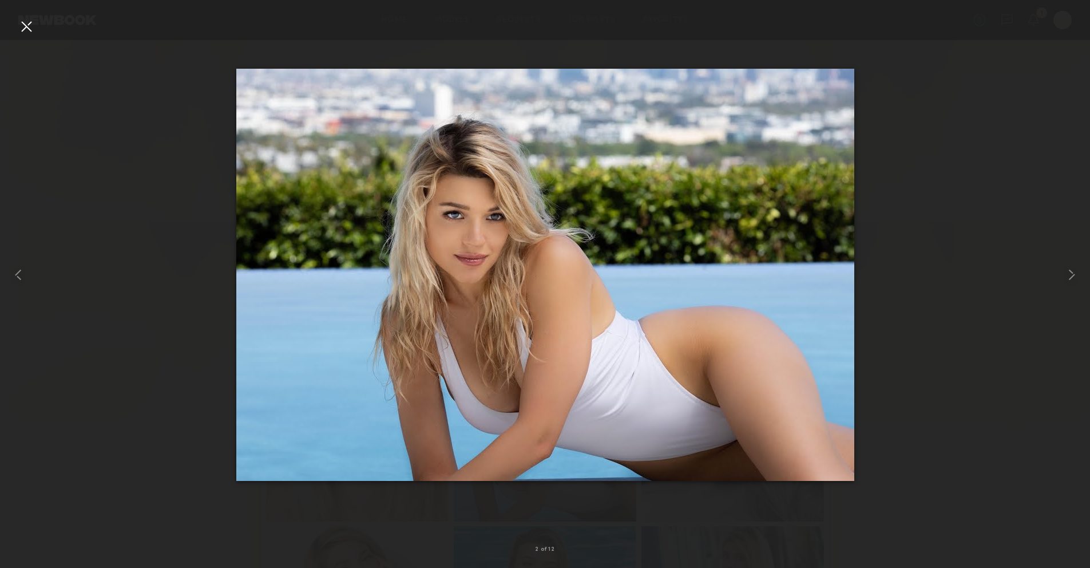
click at [19, 23] on div at bounding box center [26, 26] width 18 height 18
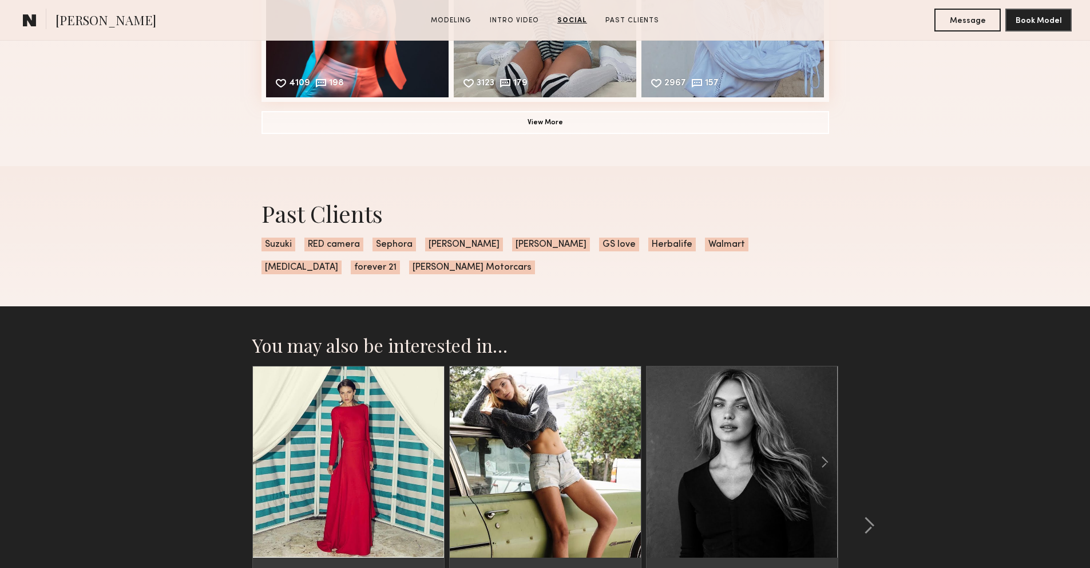
scroll to position [2039, 0]
